Goal: Information Seeking & Learning: Learn about a topic

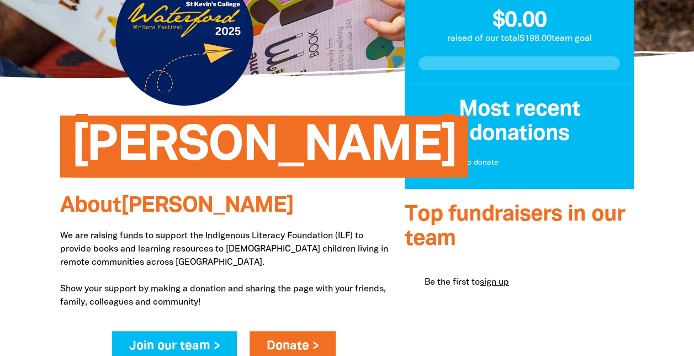
scroll to position [167, 0]
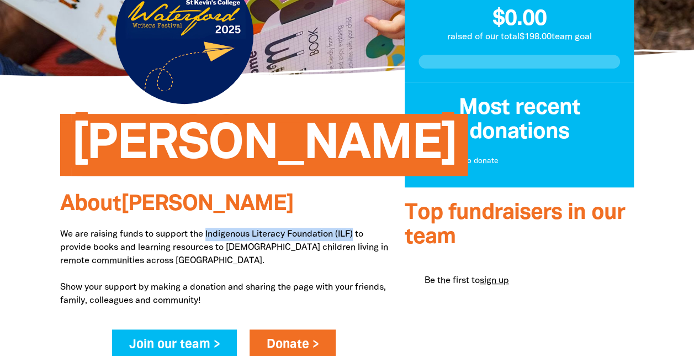
drag, startPoint x: 206, startPoint y: 231, endPoint x: 357, endPoint y: 230, distance: 150.8
click at [357, 230] on p "We are raising funds to support the Indigenous Literacy Foundation (ILF) to pro…" at bounding box center [224, 268] width 328 height 80
copy p "Indigenous Literacy Foundation (ILF)"
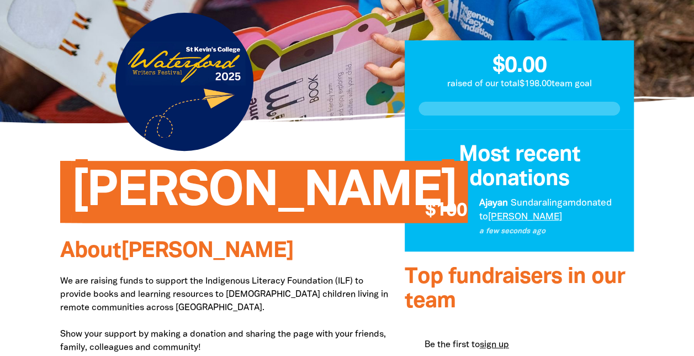
scroll to position [120, 0]
